Goal: Task Accomplishment & Management: Manage account settings

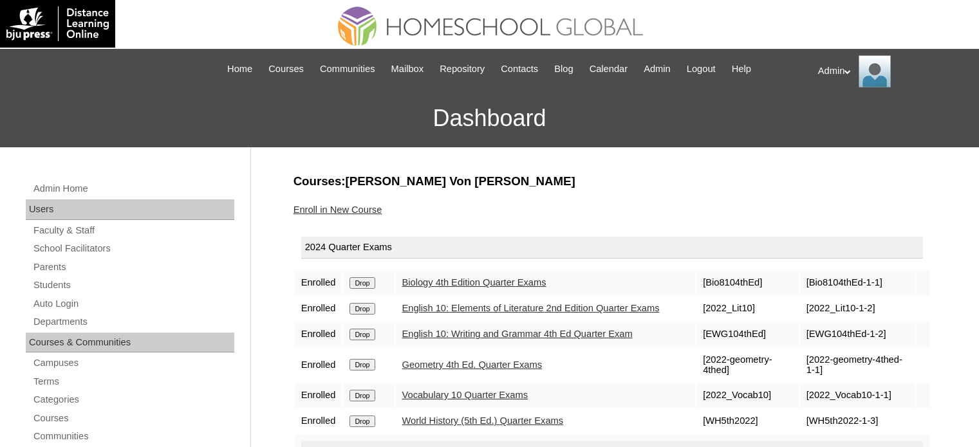
scroll to position [170, 0]
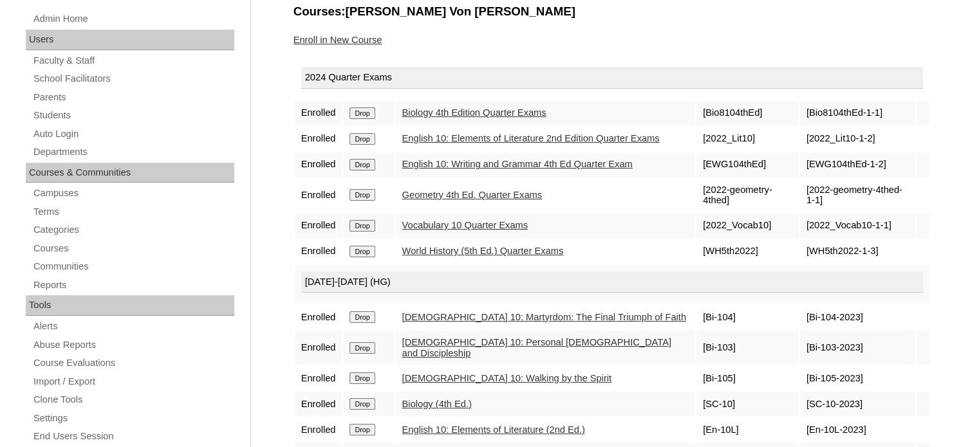
click at [447, 133] on link "English 10: Elements of Literature 2nd Edition Quarter Exams" at bounding box center [530, 138] width 257 height 10
click at [474, 230] on link "Vocabulary 10 Quarter Exams" at bounding box center [465, 225] width 126 height 10
click at [490, 169] on link "English 10: Writing and Grammar 4th Ed Quarter Exam" at bounding box center [517, 164] width 230 height 10
click at [66, 112] on link "Students" at bounding box center [133, 115] width 202 height 16
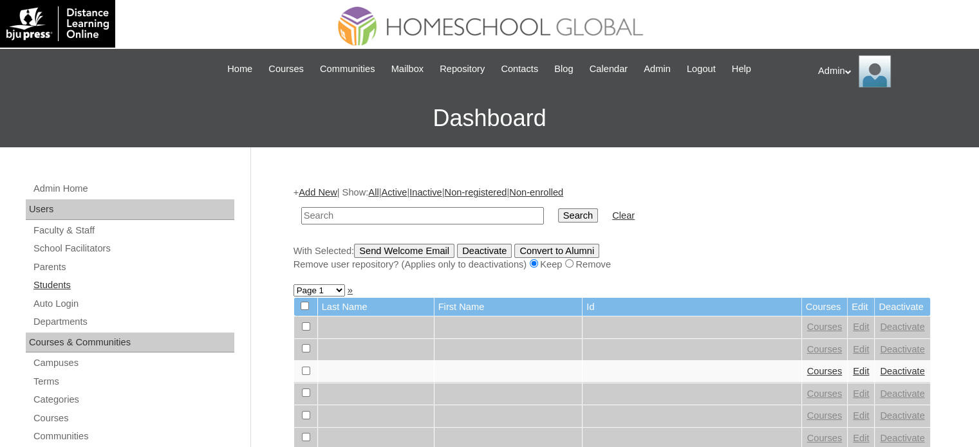
click at [54, 282] on link "Students" at bounding box center [133, 285] width 202 height 16
click at [319, 218] on input "text" at bounding box center [422, 215] width 243 height 17
type input "Quides"
click at [558, 220] on input "Search" at bounding box center [578, 215] width 40 height 14
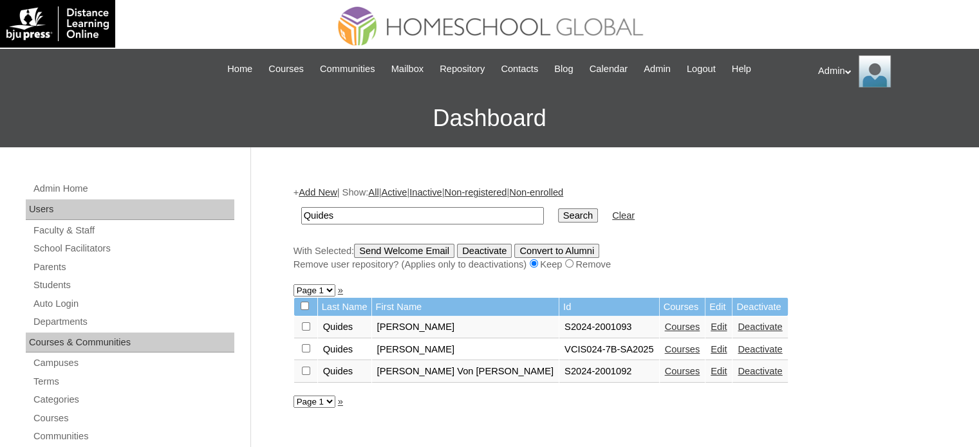
click at [665, 366] on link "Courses" at bounding box center [682, 371] width 35 height 10
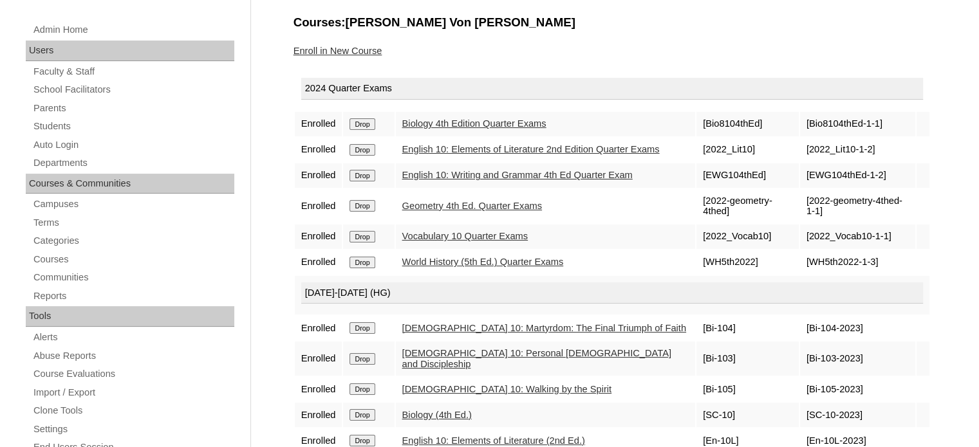
scroll to position [134, 0]
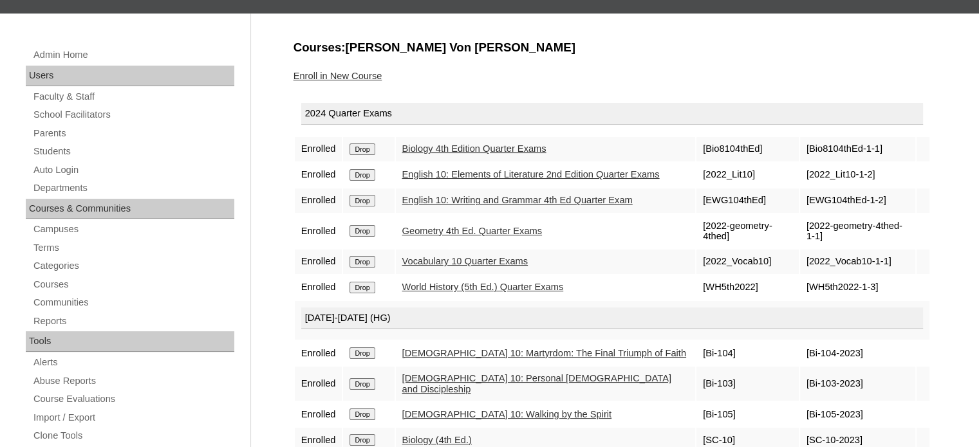
click at [479, 205] on link "English 10: Writing and Grammar 4th Ed Quarter Exam" at bounding box center [517, 200] width 230 height 10
click at [497, 292] on link "World History (5th Ed.) Quarter Exams" at bounding box center [483, 287] width 162 height 10
click at [449, 266] on link "Vocabulary 10 Quarter Exams" at bounding box center [465, 261] width 126 height 10
click at [459, 177] on link "English 10: Elements of Literature 2nd Edition Quarter Exams" at bounding box center [530, 174] width 257 height 10
click at [477, 291] on link "World History (5th Ed.) Quarter Exams" at bounding box center [483, 287] width 162 height 10
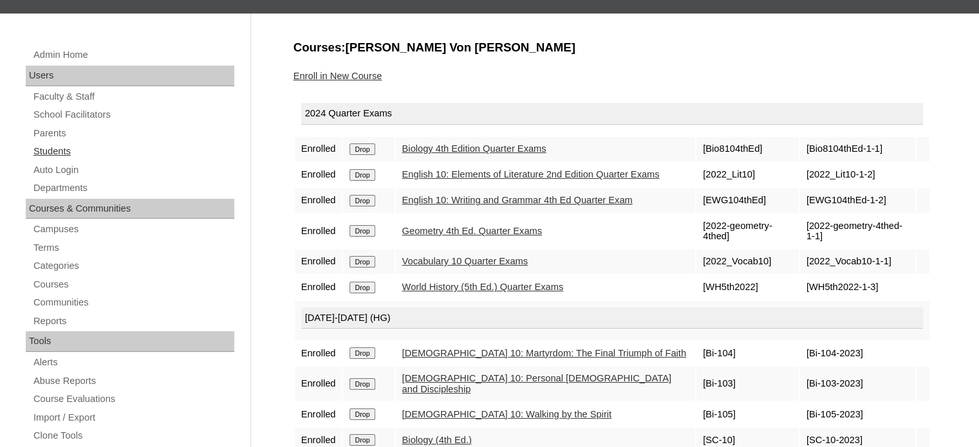
click at [50, 146] on link "Students" at bounding box center [133, 152] width 202 height 16
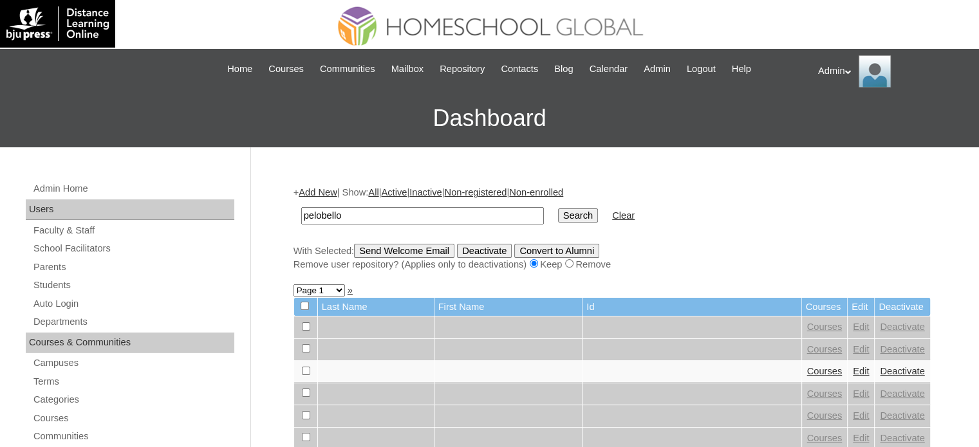
type input "pelobello"
click at [558, 219] on input "Search" at bounding box center [578, 215] width 40 height 14
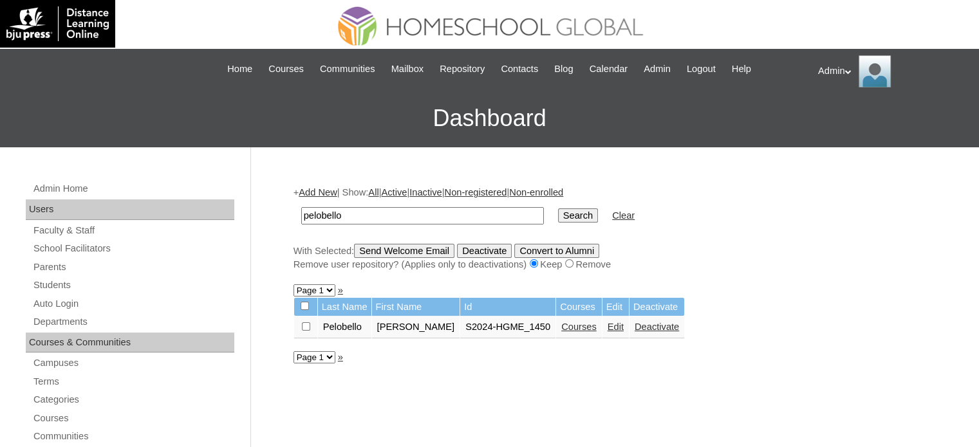
click at [561, 324] on link "Courses" at bounding box center [578, 327] width 35 height 10
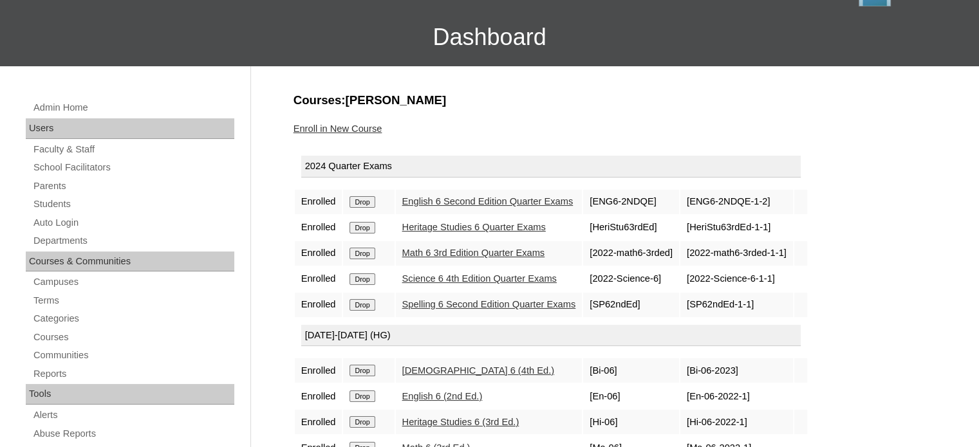
scroll to position [147, 0]
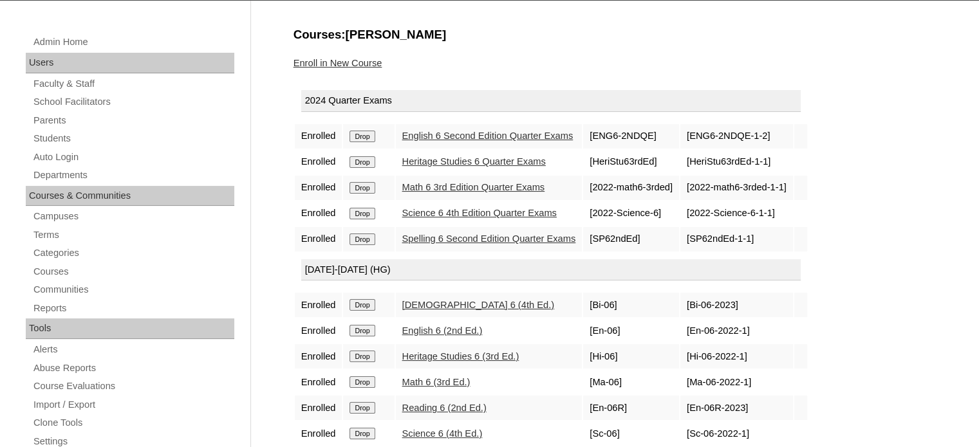
click at [492, 134] on link "English 6 Second Edition Quarter Exams" at bounding box center [487, 136] width 171 height 10
click at [492, 162] on link "Heritage Studies 6 Quarter Exams" at bounding box center [474, 161] width 144 height 10
click at [492, 187] on link "Math 6 3rd Edition Quarter Exams" at bounding box center [473, 187] width 143 height 10
click at [497, 214] on link "Science 6 4th Edition Quarter Exams" at bounding box center [479, 213] width 154 height 10
click at [499, 236] on link "Spelling 6 Second Edition Quarter Exams" at bounding box center [489, 239] width 174 height 10
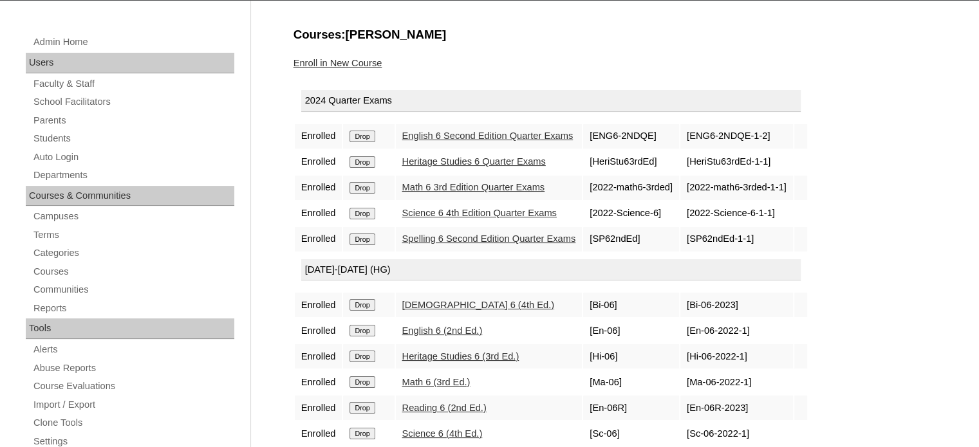
click at [498, 162] on link "Heritage Studies 6 Quarter Exams" at bounding box center [474, 161] width 144 height 10
click at [57, 140] on link "Students" at bounding box center [133, 139] width 202 height 16
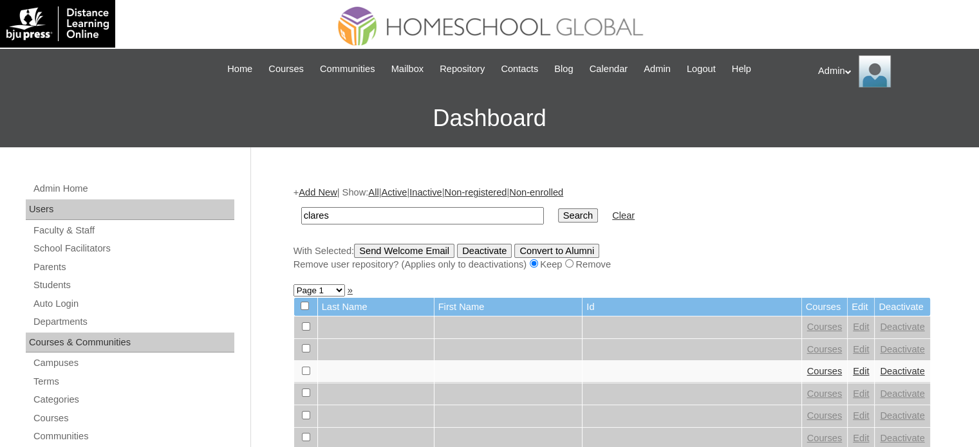
type input "clares"
click at [558, 221] on input "Search" at bounding box center [578, 215] width 40 height 14
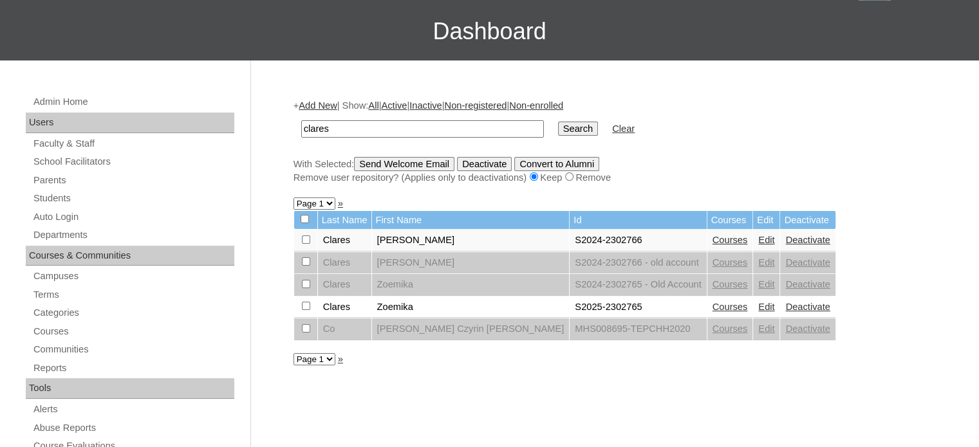
scroll to position [88, 0]
click at [758, 234] on link "Edit" at bounding box center [766, 239] width 16 height 10
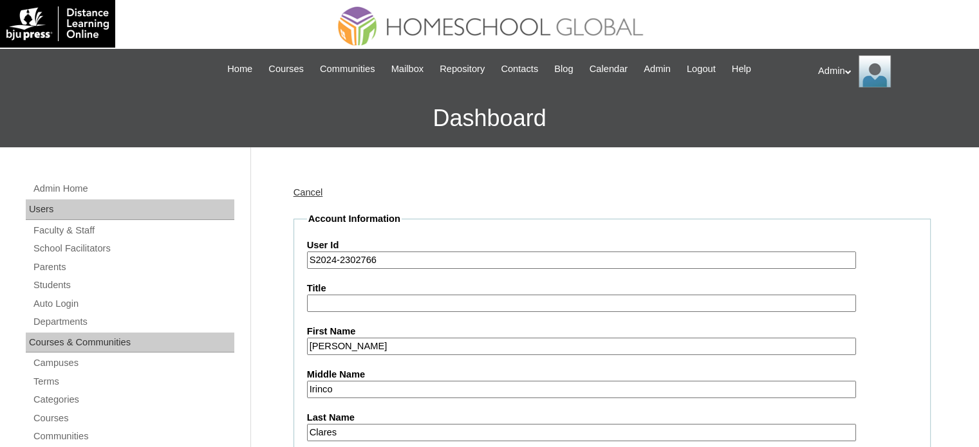
click at [335, 263] on input "S2024-2302766" at bounding box center [581, 260] width 549 height 17
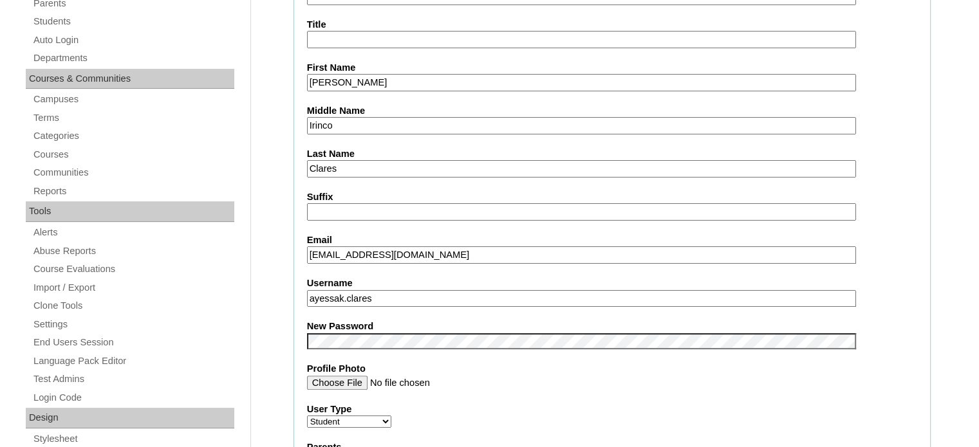
scroll to position [265, 0]
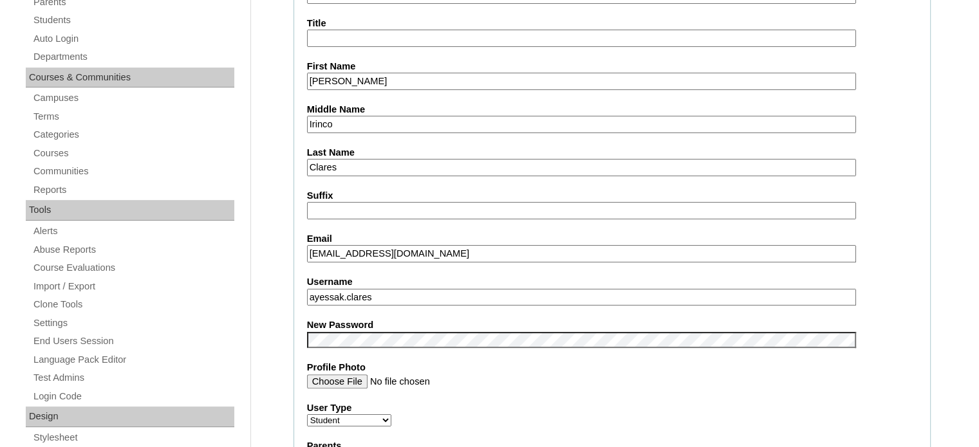
type input "S2025-2302766"
click at [700, 378] on input "Profile Photo" at bounding box center [581, 382] width 549 height 14
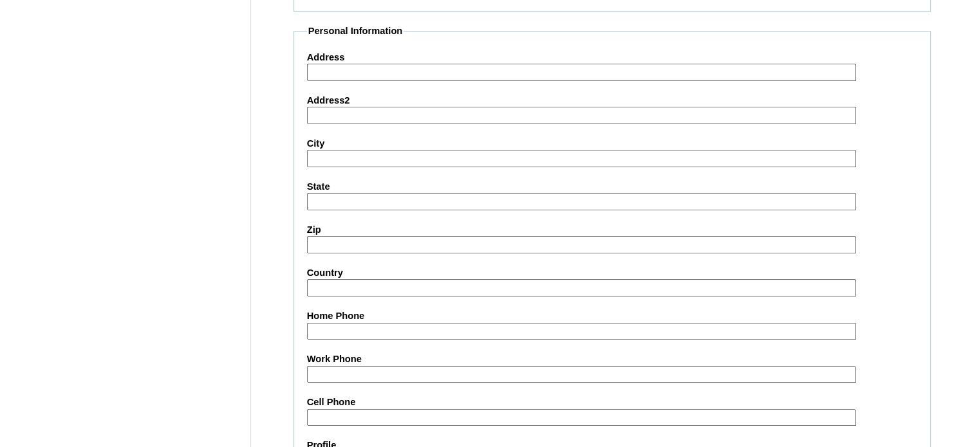
scroll to position [1499, 0]
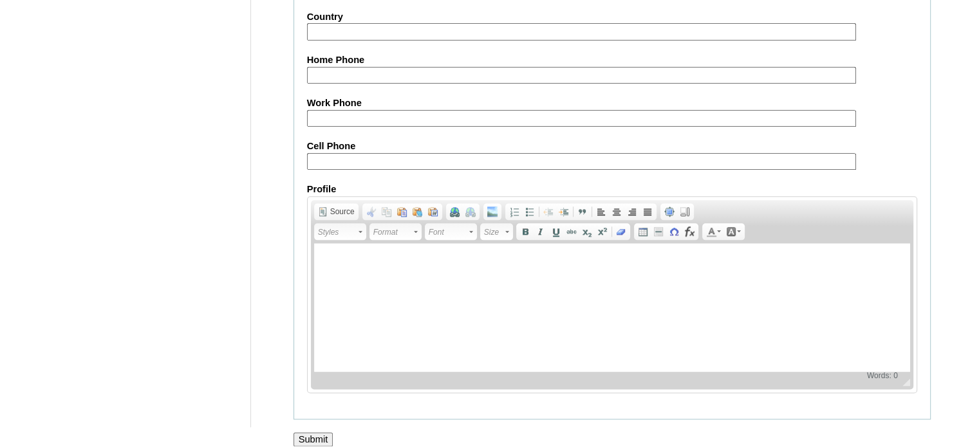
click at [312, 432] on input "Submit" at bounding box center [313, 439] width 40 height 14
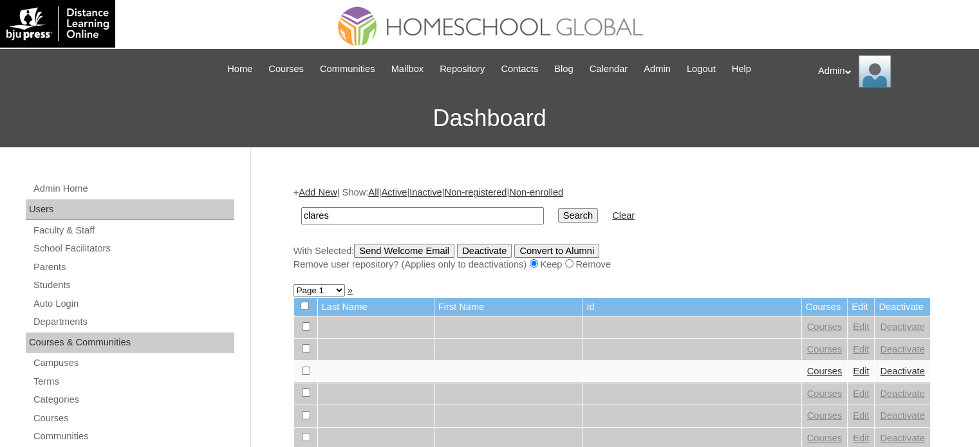
type input "clares"
click at [558, 214] on input "Search" at bounding box center [578, 215] width 40 height 14
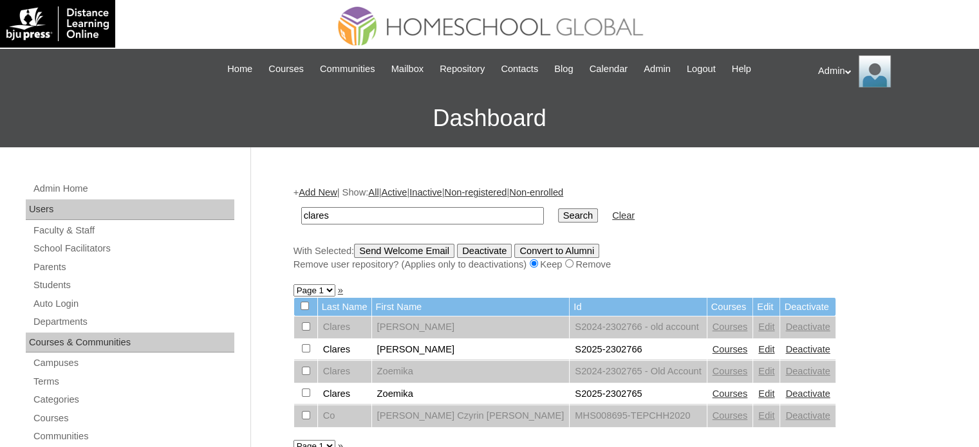
click at [712, 347] on link "Courses" at bounding box center [729, 349] width 35 height 10
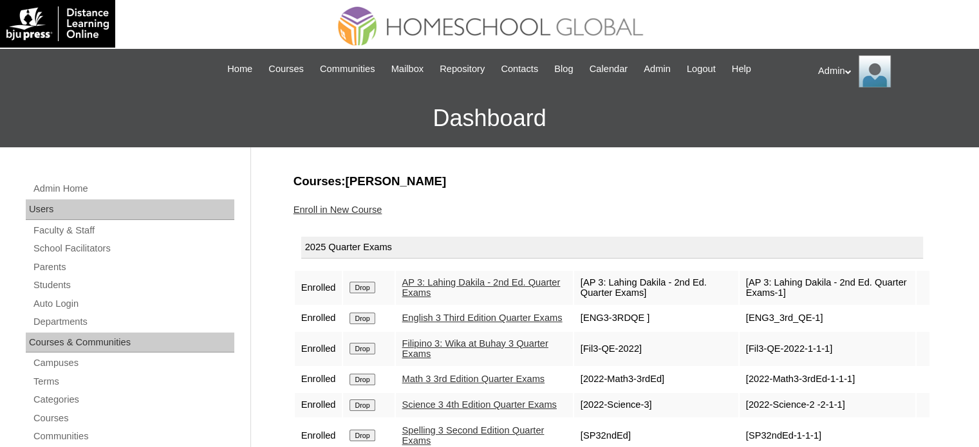
scroll to position [138, 0]
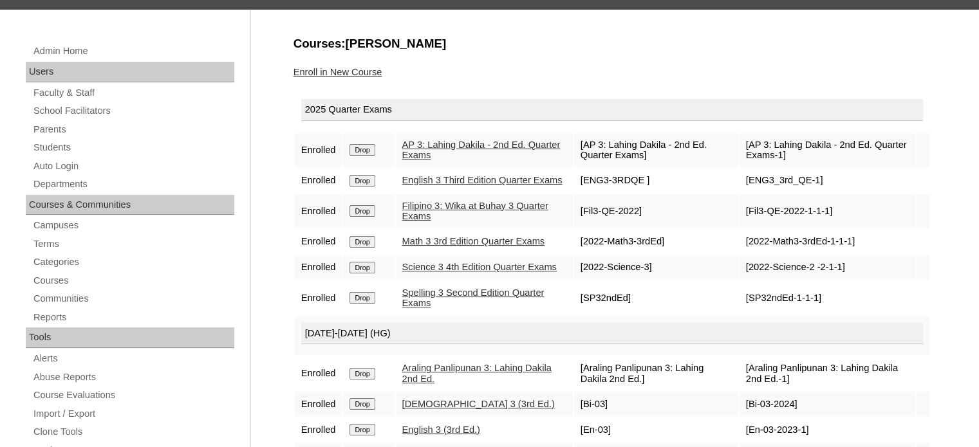
click at [450, 144] on link "AP 3: Lahing Dakila - 2nd Ed. Quarter Exams" at bounding box center [481, 150] width 158 height 21
click at [433, 180] on link "English 3 Third Edition Quarter Exams" at bounding box center [482, 180] width 160 height 10
click at [432, 216] on link "Filipino 3: Wika at Buhay 3 Quarter Exams" at bounding box center [475, 211] width 146 height 21
click at [434, 246] on link "Math 3 3rd Edition Quarter Exams" at bounding box center [473, 241] width 143 height 10
click at [435, 272] on link "Science 3 4th Edition Quarter Exams" at bounding box center [479, 267] width 154 height 10
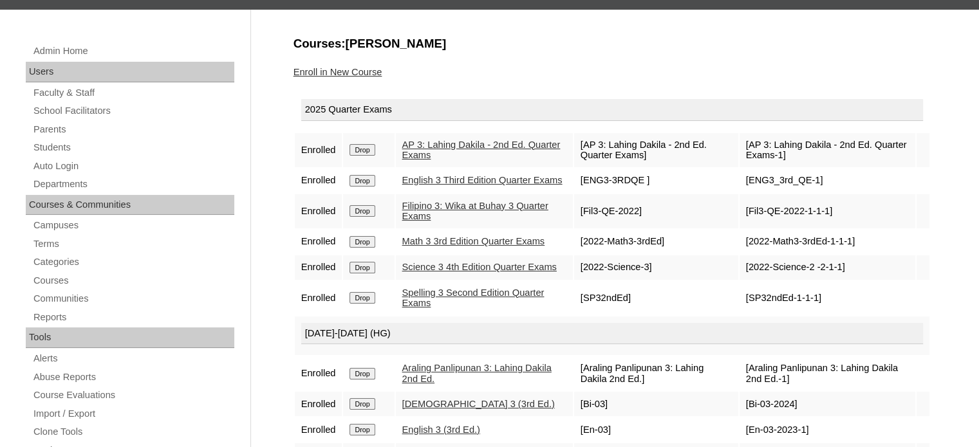
click at [438, 309] on link "Spelling 3 Second Edition Quarter Exams" at bounding box center [473, 298] width 142 height 21
click at [60, 150] on link "Students" at bounding box center [133, 148] width 202 height 16
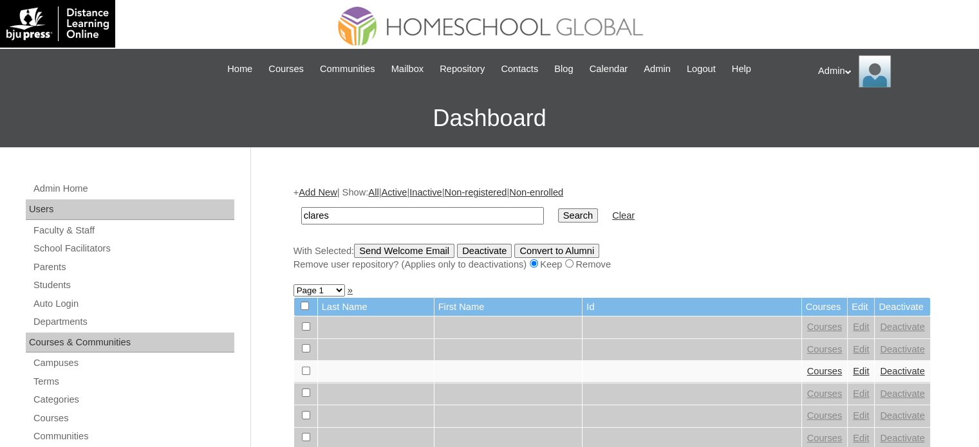
type input "Clares"
click at [558, 218] on input "Search" at bounding box center [578, 215] width 40 height 14
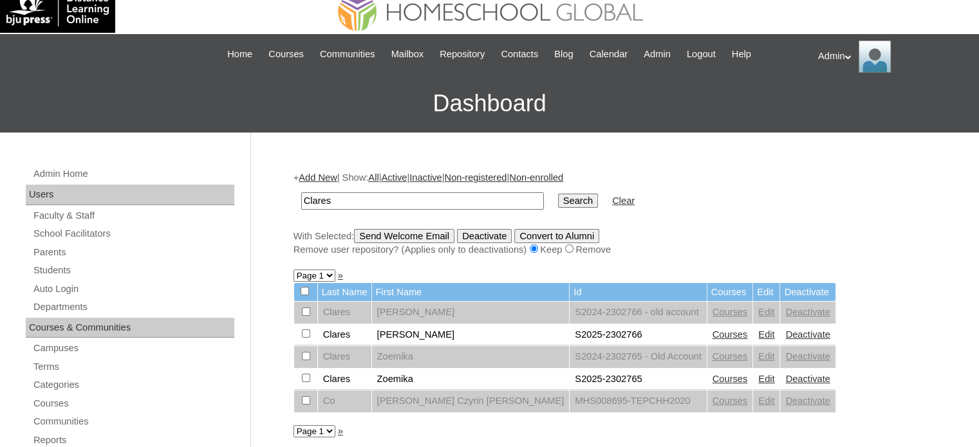
scroll to position [15, 0]
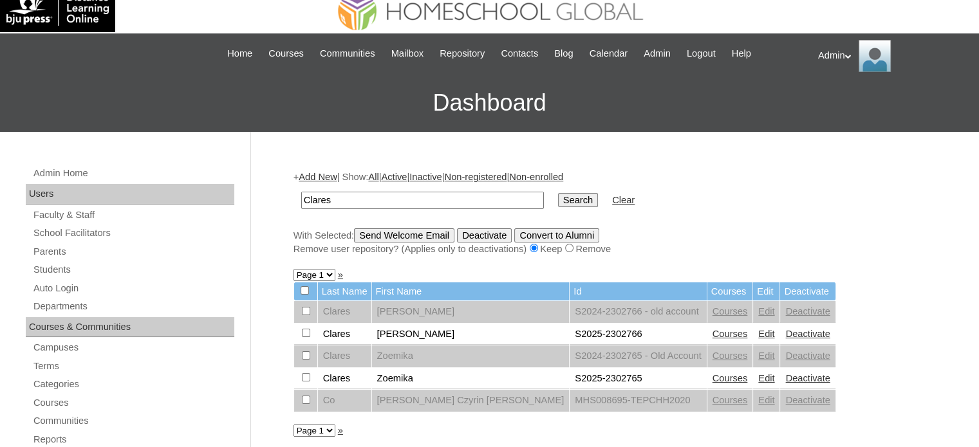
click at [712, 375] on link "Courses" at bounding box center [729, 378] width 35 height 10
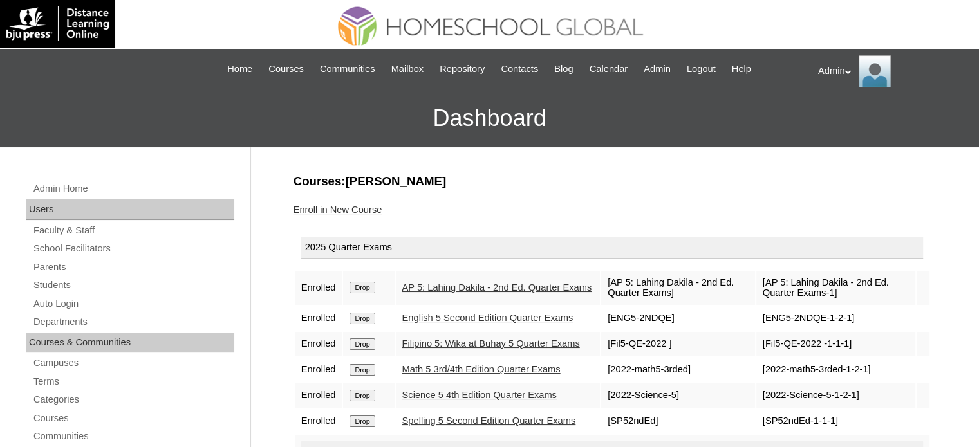
scroll to position [121, 0]
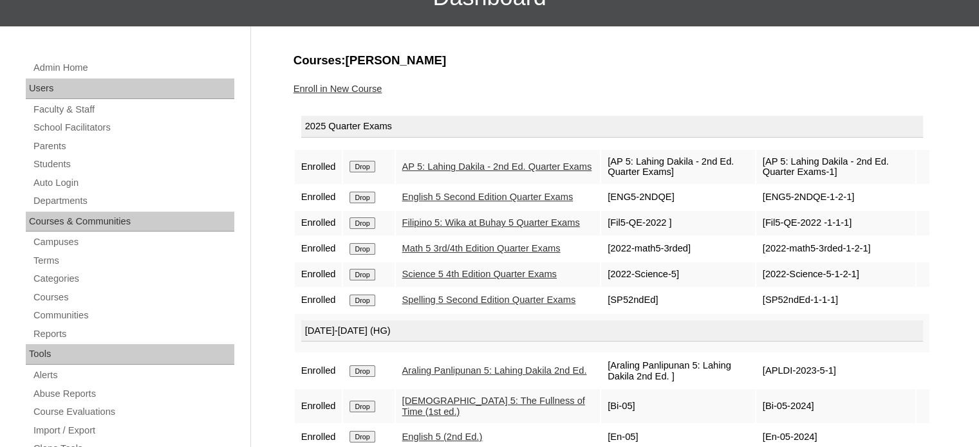
click at [456, 164] on link "AP 5: Lahing Dakila - 2nd Ed. Quarter Exams" at bounding box center [497, 167] width 190 height 10
click at [448, 196] on link "English 5 Second Edition Quarter Exams" at bounding box center [487, 197] width 171 height 10
click at [440, 228] on link "Filipino 5: Wika at Buhay 5 Quarter Exams" at bounding box center [491, 223] width 178 height 10
click at [438, 254] on link "Math 5 3rd/4th Edition Quarter Exams" at bounding box center [481, 248] width 158 height 10
click at [434, 279] on link "Science 5 4th Edition Quarter Exams" at bounding box center [479, 274] width 154 height 10
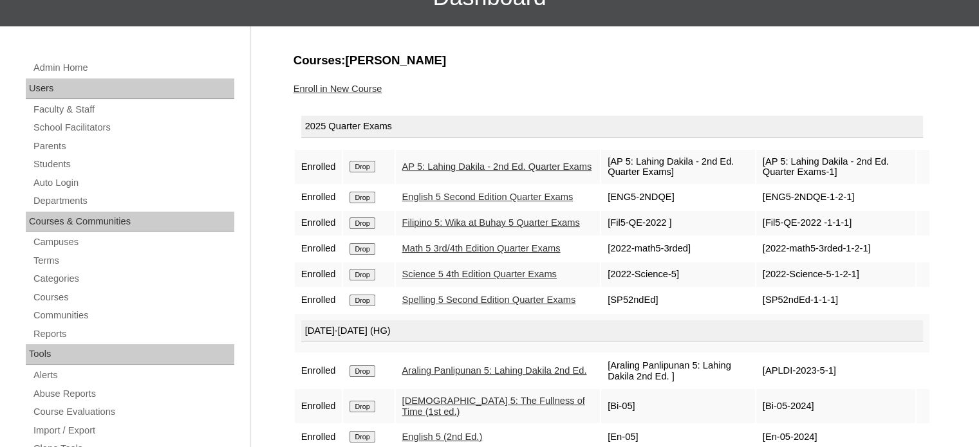
click at [432, 305] on link "Spelling 5 Second Edition Quarter Exams" at bounding box center [489, 300] width 174 height 10
click at [53, 159] on link "Students" at bounding box center [133, 164] width 202 height 16
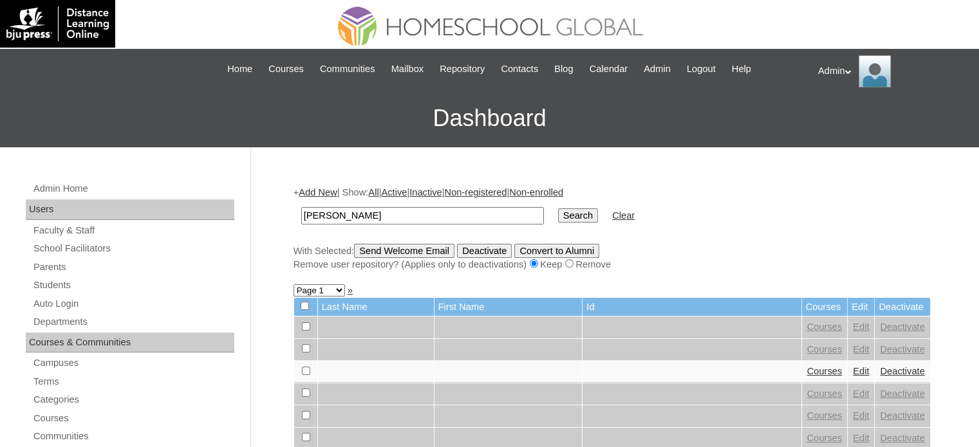
type input "[PERSON_NAME]"
click at [558, 213] on input "Search" at bounding box center [578, 215] width 40 height 14
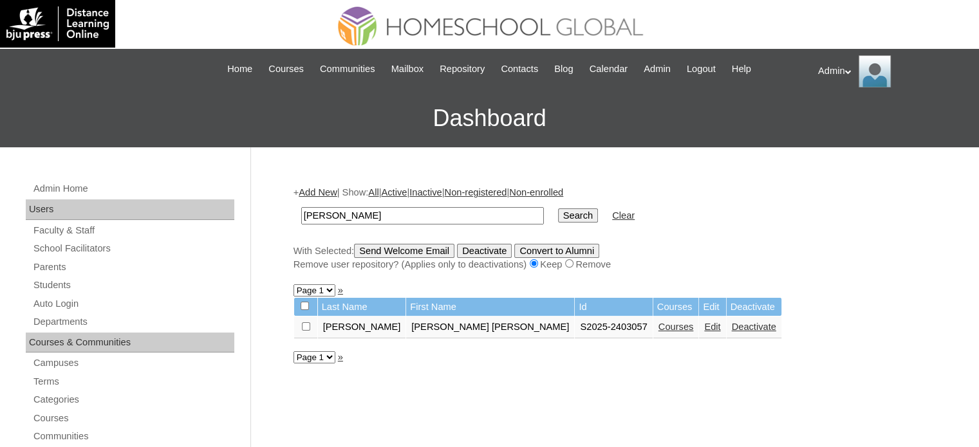
click at [658, 326] on link "Courses" at bounding box center [675, 327] width 35 height 10
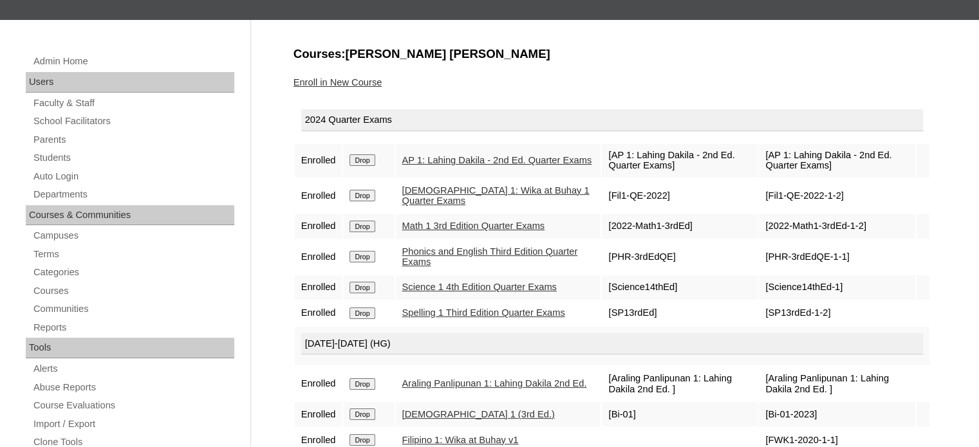
scroll to position [151, 0]
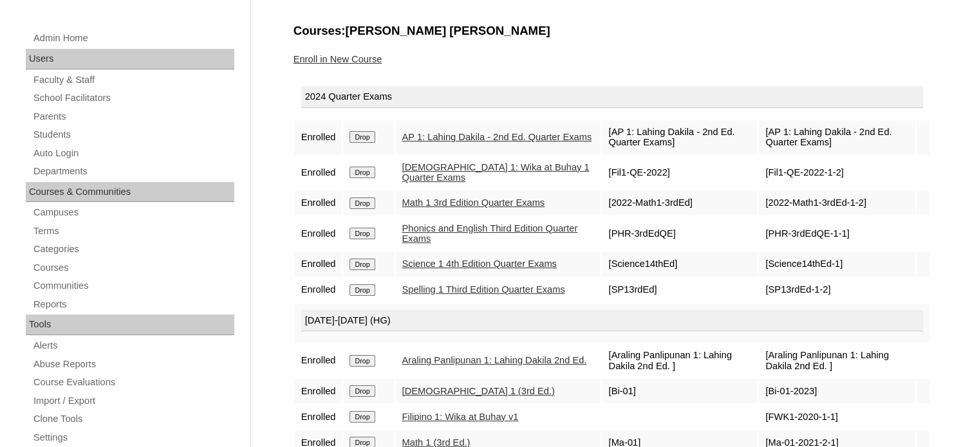
click at [453, 136] on link "AP 1: Lahing Dakila - 2nd Ed. Quarter Exams" at bounding box center [497, 137] width 190 height 10
click at [454, 167] on link "Filipino 1: Wika at Buhay 1 Quarter Exams" at bounding box center [495, 172] width 187 height 21
click at [456, 199] on link "Math 1 3rd Edition Quarter Exams" at bounding box center [473, 203] width 143 height 10
click at [458, 230] on link "Phonics and English Third Edition Quarter Exams" at bounding box center [490, 233] width 176 height 21
click at [459, 262] on link "Science 1 4th Edition Quarter Exams" at bounding box center [479, 264] width 154 height 10
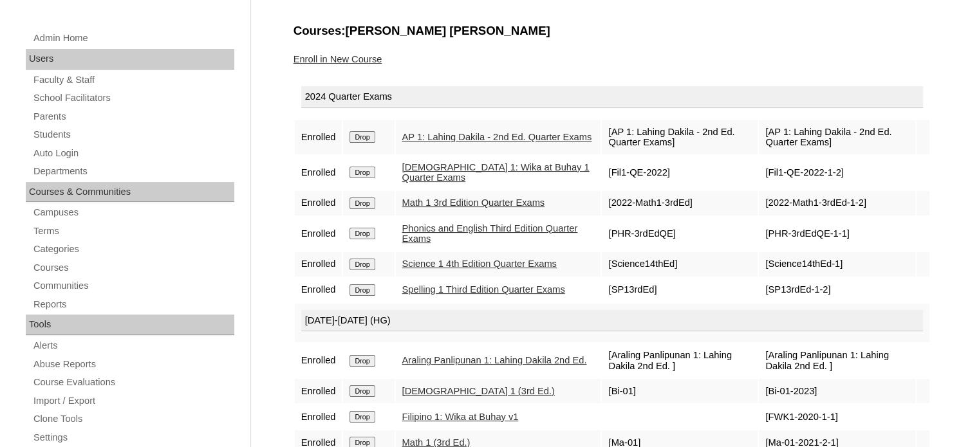
click at [463, 295] on link "Spelling 1 Third Edition Quarter Exams" at bounding box center [483, 289] width 163 height 10
click at [66, 128] on link "Students" at bounding box center [133, 135] width 202 height 16
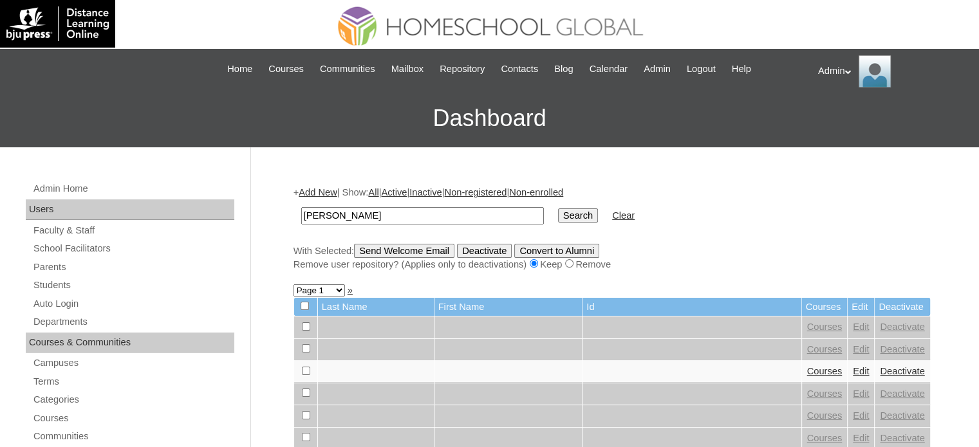
type input "[PERSON_NAME]"
click at [558, 209] on input "Search" at bounding box center [578, 215] width 40 height 14
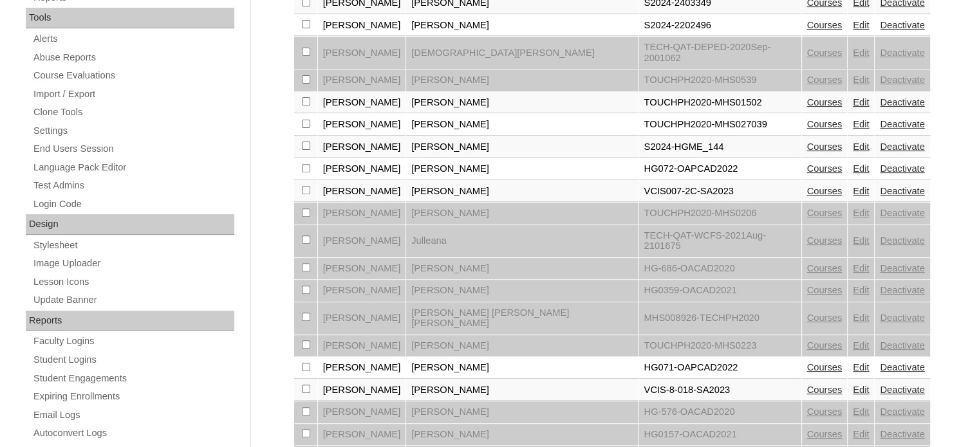
scroll to position [450, 0]
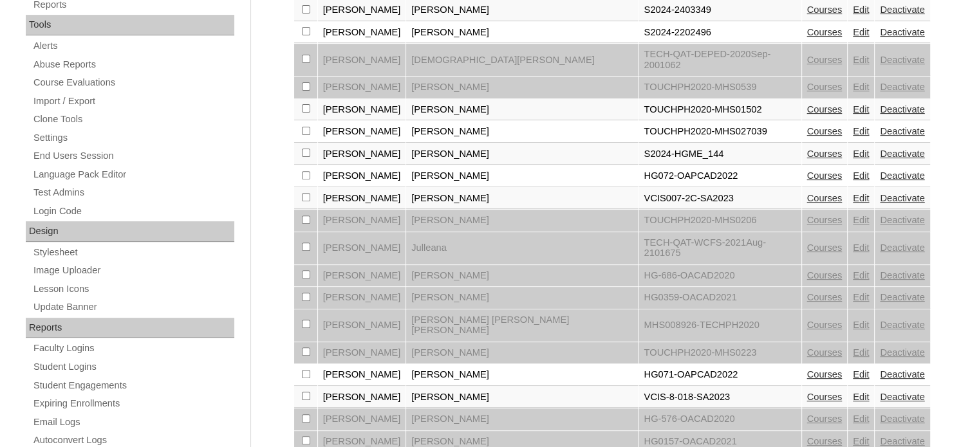
click at [853, 149] on link "Edit" at bounding box center [861, 154] width 16 height 10
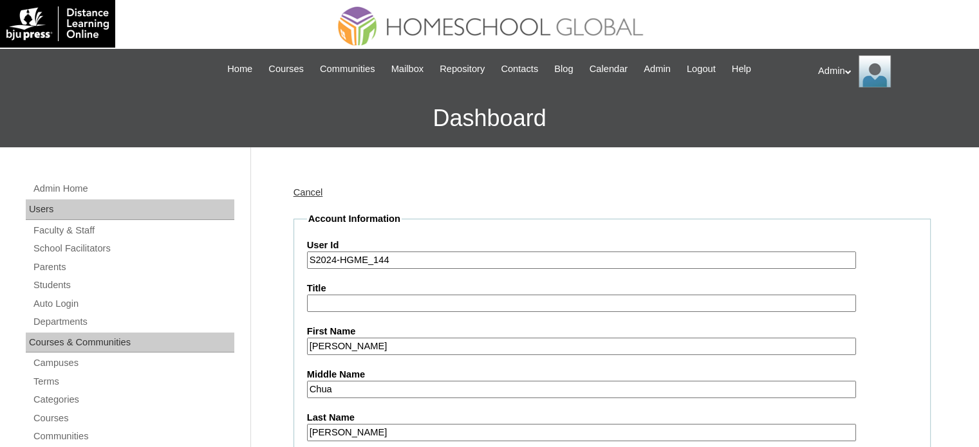
click at [304, 192] on link "Cancel" at bounding box center [308, 192] width 30 height 10
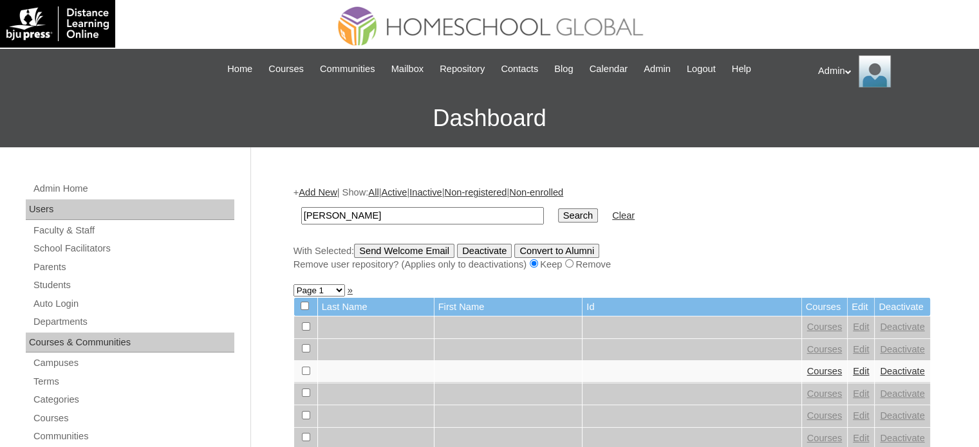
type input "[PERSON_NAME]"
click at [558, 208] on input "Search" at bounding box center [578, 215] width 40 height 14
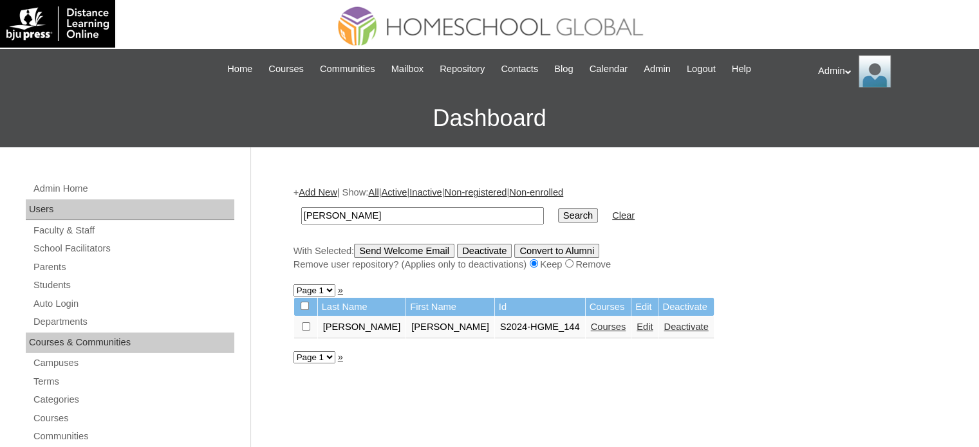
click at [591, 326] on link "Courses" at bounding box center [608, 327] width 35 height 10
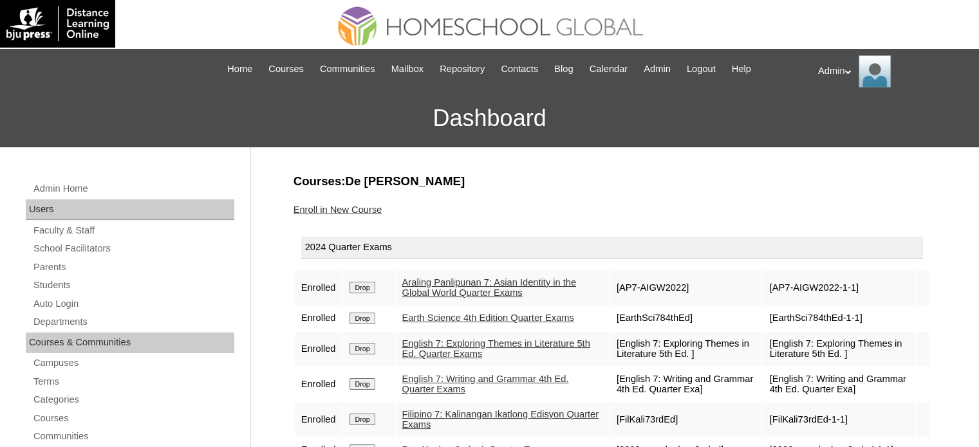
scroll to position [74, 0]
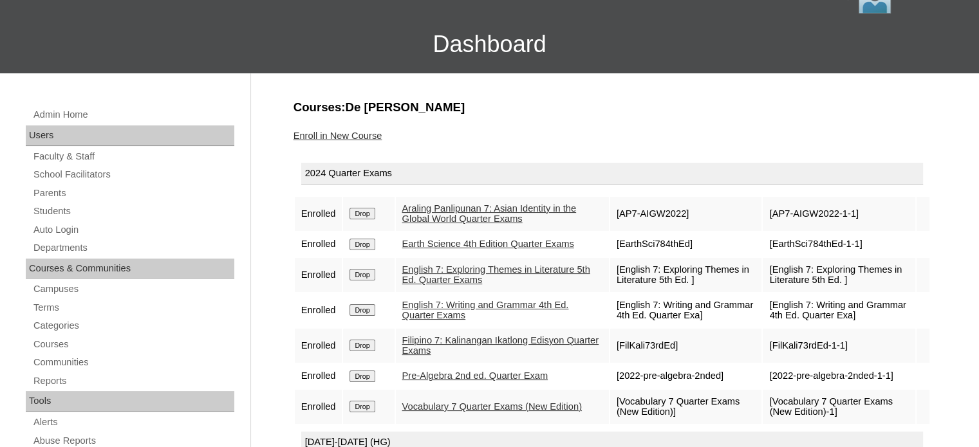
click at [440, 354] on link "Filipino 7: Kalinangan Ikatlong Edisyon Quarter Exams" at bounding box center [500, 345] width 197 height 21
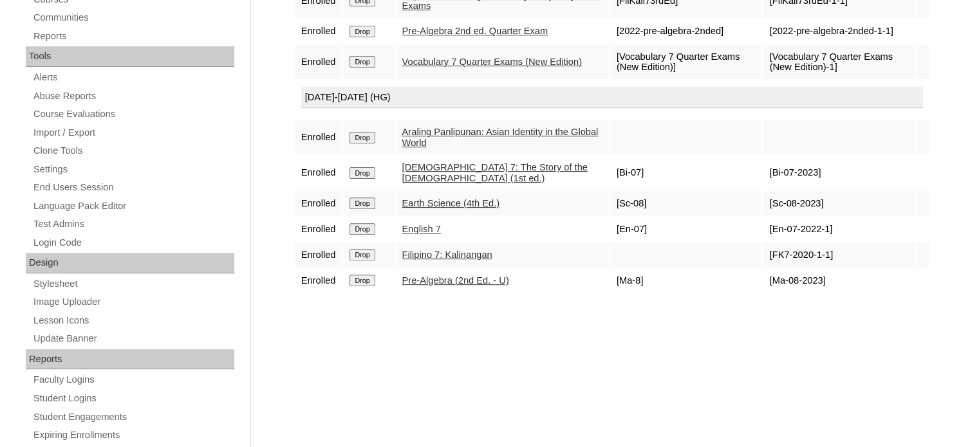
scroll to position [418, 0]
click at [476, 261] on link "Filipino 7: Kalinangan" at bounding box center [447, 256] width 90 height 10
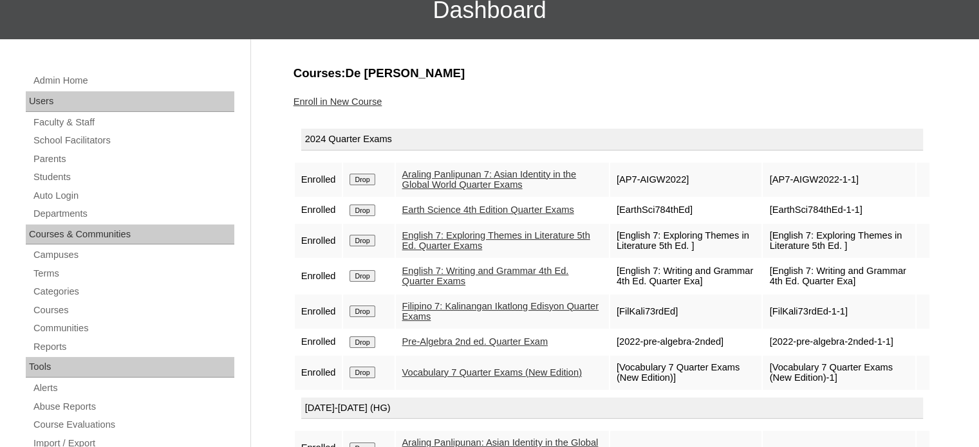
scroll to position [111, 0]
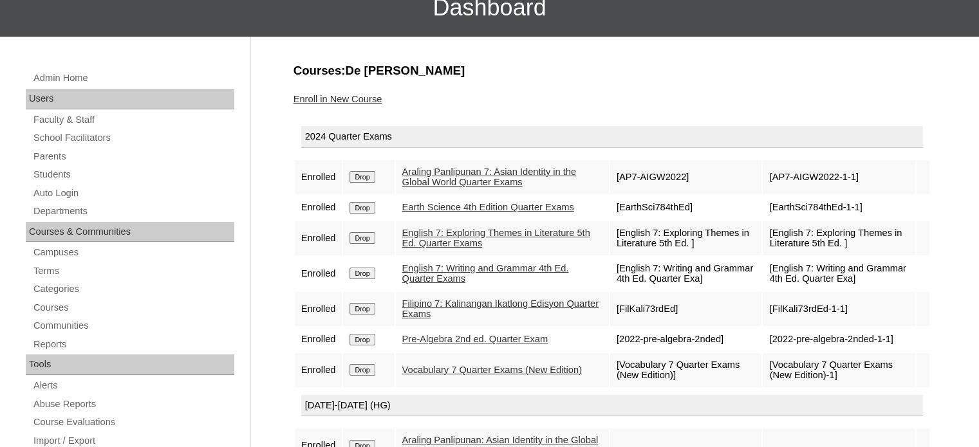
click at [479, 172] on link "Araling Panlipunan 7: Asian Identity in the Global World Quarter Exams" at bounding box center [489, 177] width 174 height 21
click at [463, 202] on link "Earth Science 4th Edition Quarter Exams" at bounding box center [488, 207] width 172 height 10
click at [463, 245] on link "English 7: Exploring Themes in Literature 5th Ed. Quarter Exams" at bounding box center [496, 238] width 188 height 21
click at [469, 279] on link "English 7: Writing and Grammar 4th Ed. Quarter Exams" at bounding box center [485, 273] width 167 height 21
click at [470, 308] on link "Filipino 7: Kalinangan Ikatlong Edisyon Quarter Exams" at bounding box center [500, 309] width 197 height 21
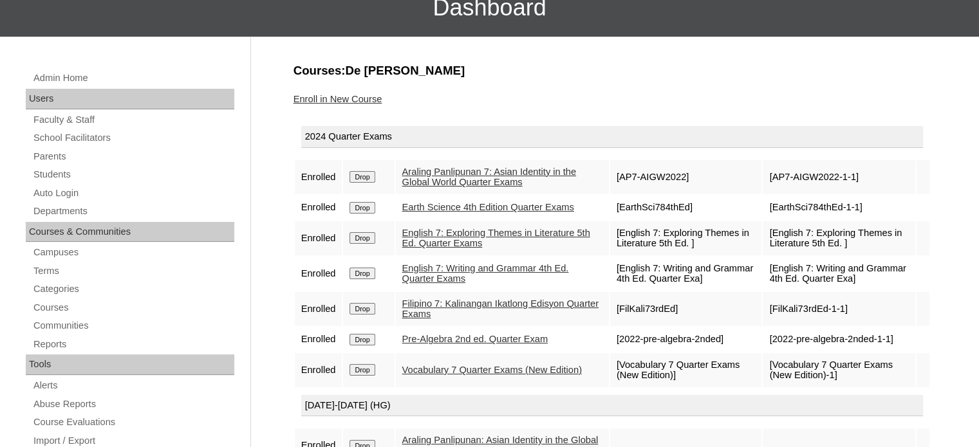
click at [470, 344] on link "Pre-Algebra 2nd ed. Quarter Exam" at bounding box center [474, 339] width 145 height 10
click at [474, 367] on link "Vocabulary 7 Quarter Exams (New Edition)" at bounding box center [492, 370] width 180 height 10
